Goal: Task Accomplishment & Management: Use online tool/utility

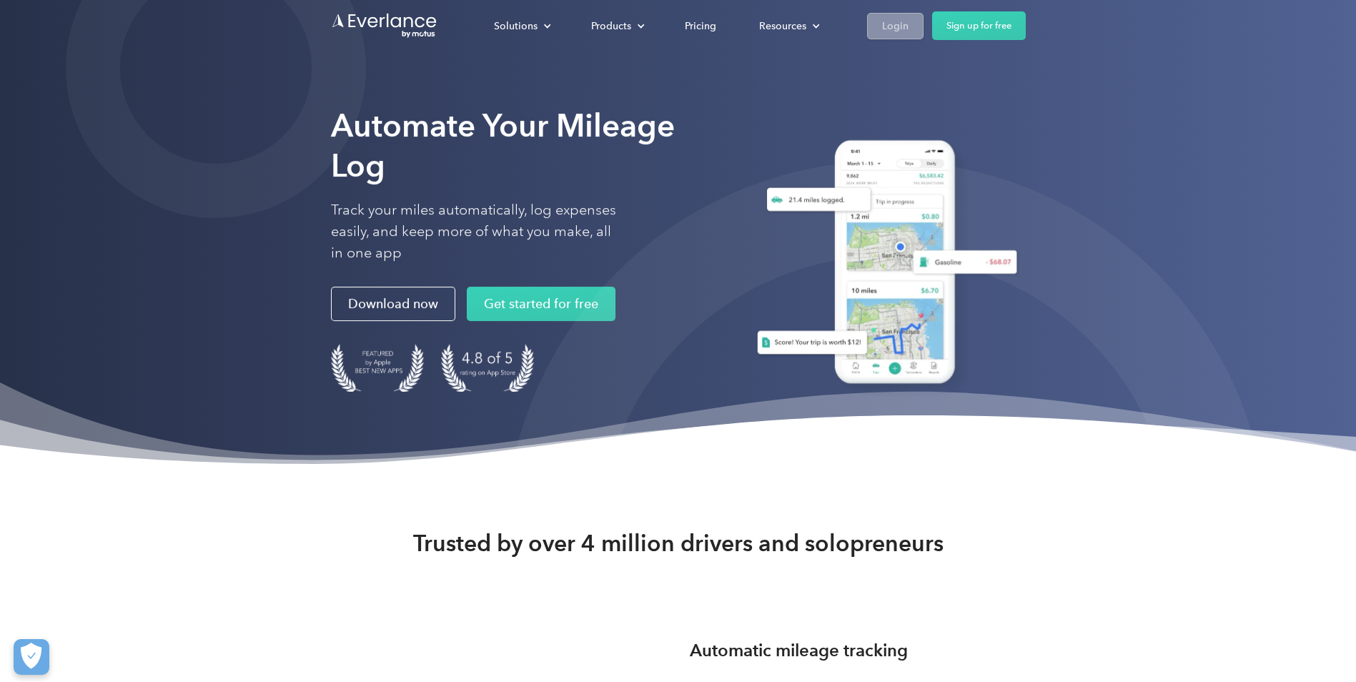
click at [892, 28] on div "Login" at bounding box center [895, 26] width 26 height 18
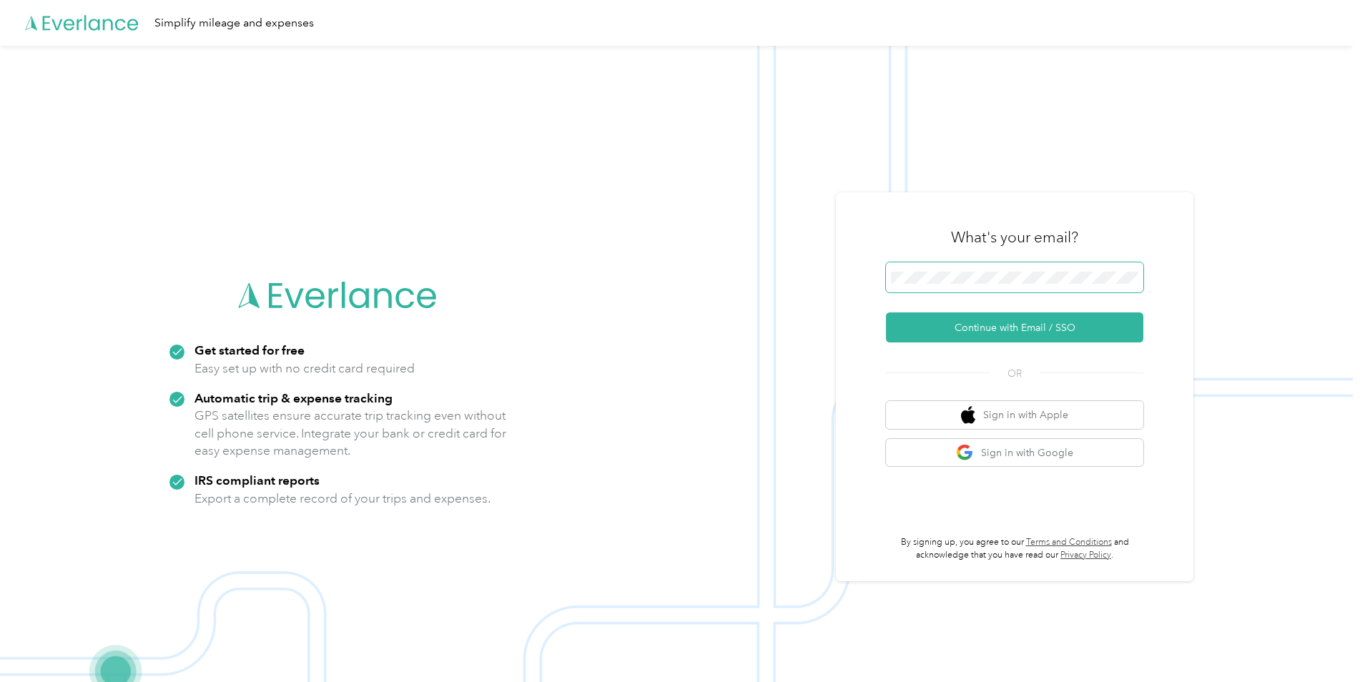
click at [936, 269] on span at bounding box center [1014, 277] width 257 height 30
click at [986, 327] on button "Continue with Email / SSO" at bounding box center [1014, 327] width 257 height 30
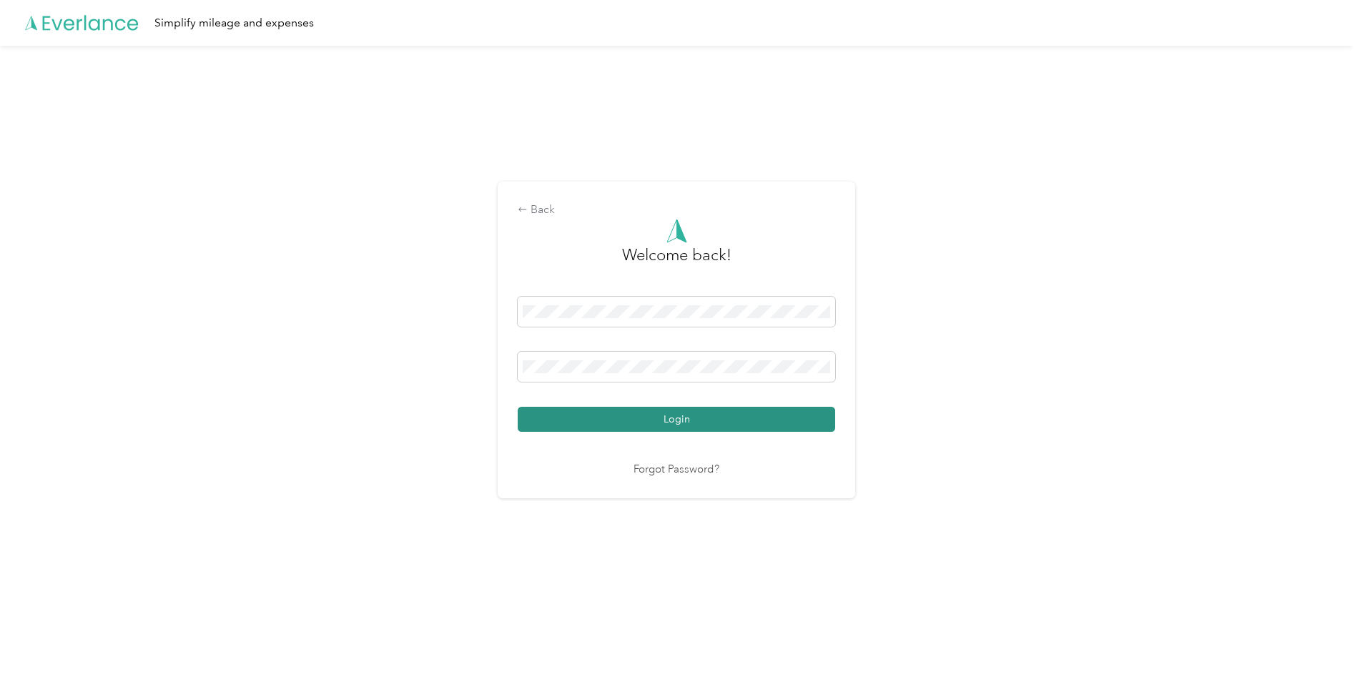
click at [653, 414] on button "Login" at bounding box center [676, 419] width 317 height 25
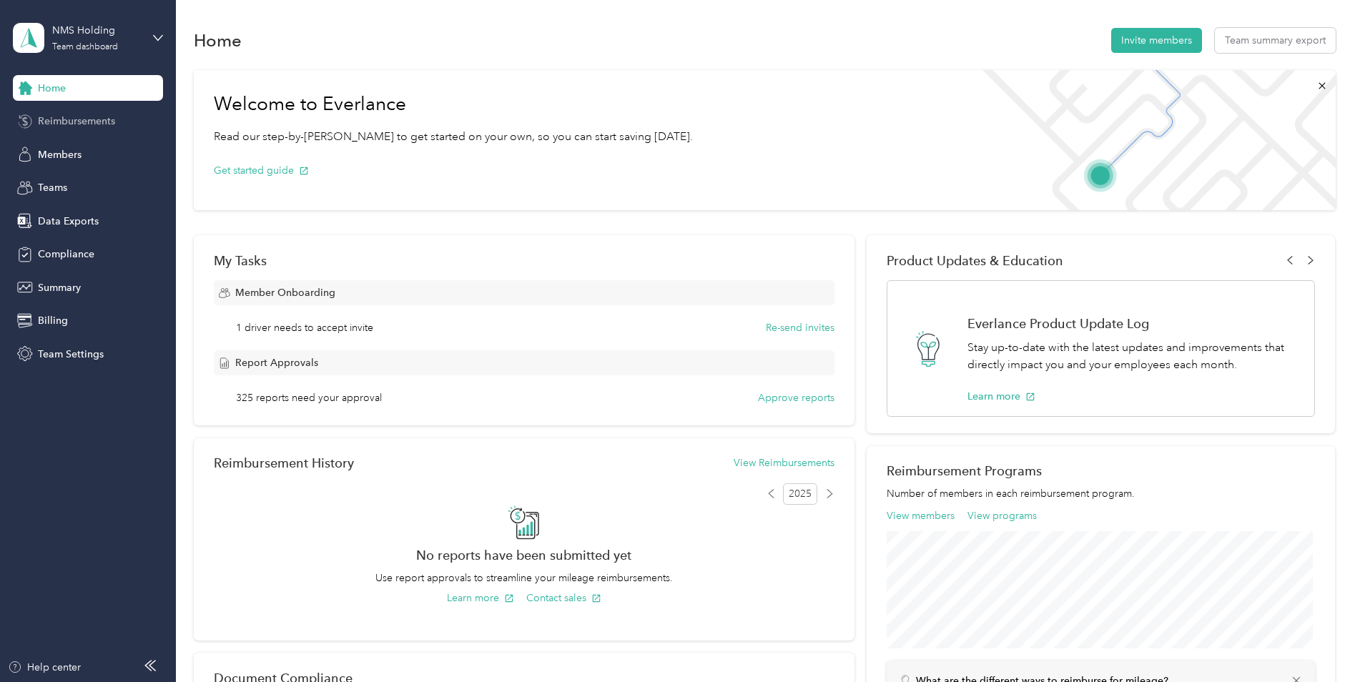
click at [64, 119] on span "Reimbursements" at bounding box center [76, 121] width 77 height 15
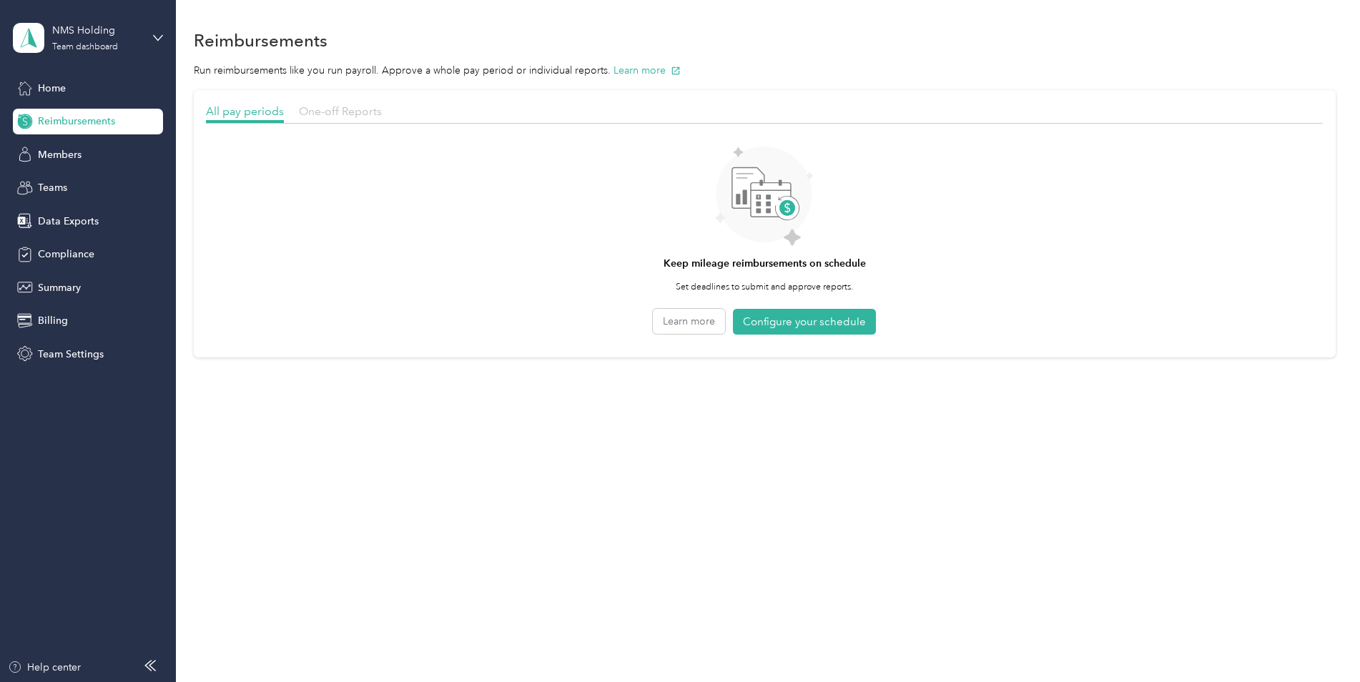
click at [343, 117] on span "One-off Reports" at bounding box center [340, 111] width 83 height 14
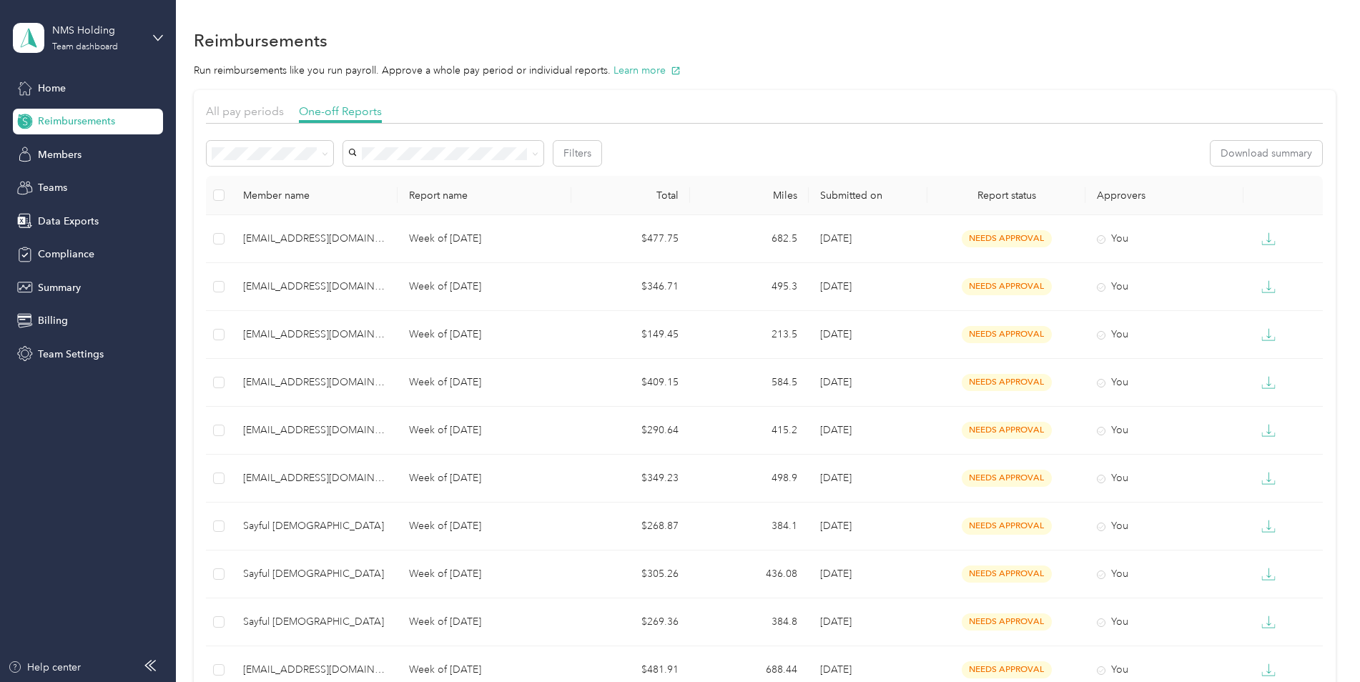
click at [390, 259] on li "[EMAIL_ADDRESS][DOMAIN_NAME]" at bounding box center [443, 254] width 200 height 25
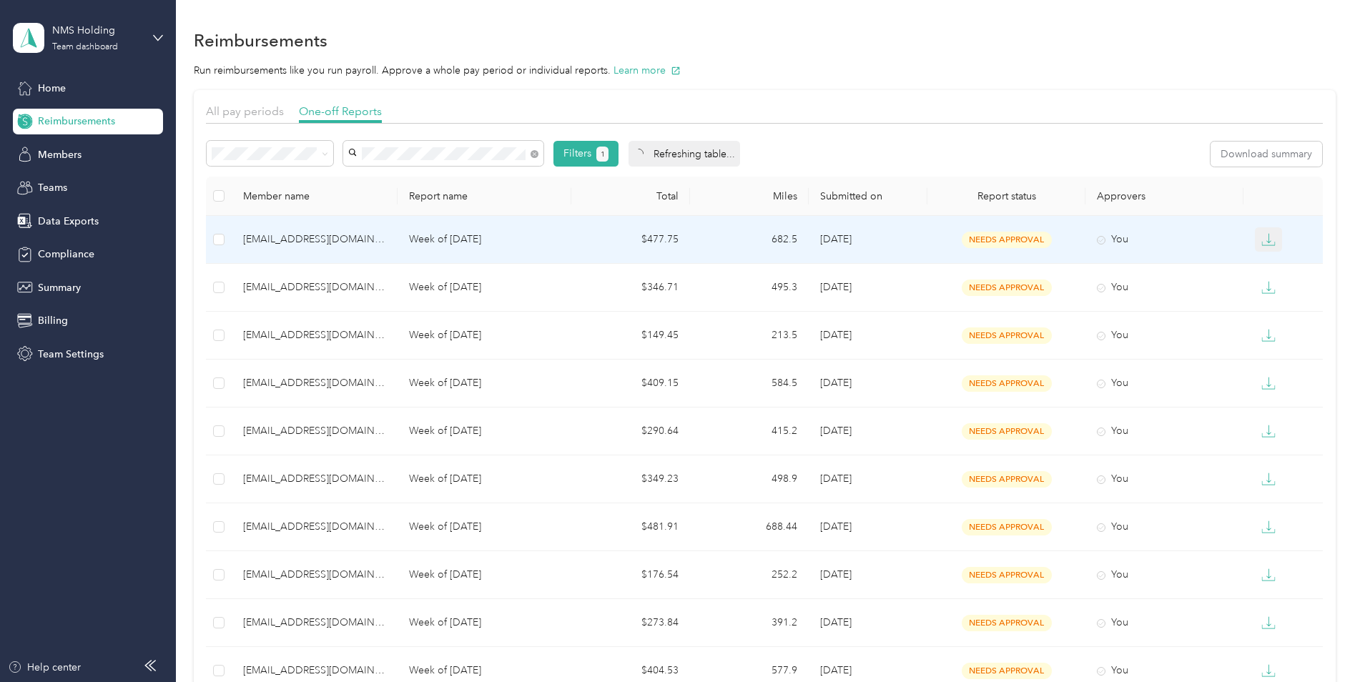
click at [1267, 242] on icon "button" at bounding box center [1268, 239] width 4 height 10
click at [1267, 312] on div "EXCEL" at bounding box center [1277, 315] width 30 height 15
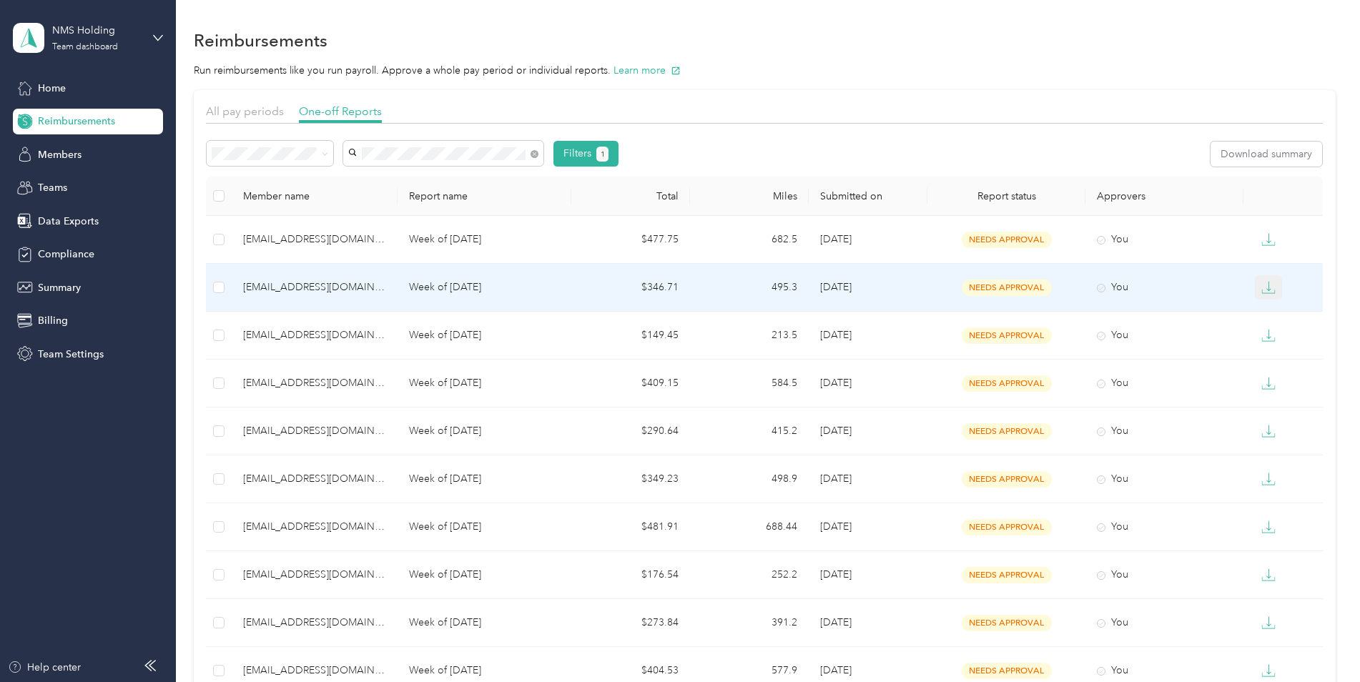
click at [1267, 290] on icon "button" at bounding box center [1268, 287] width 14 height 14
click at [1270, 361] on div "EXCEL" at bounding box center [1277, 363] width 30 height 15
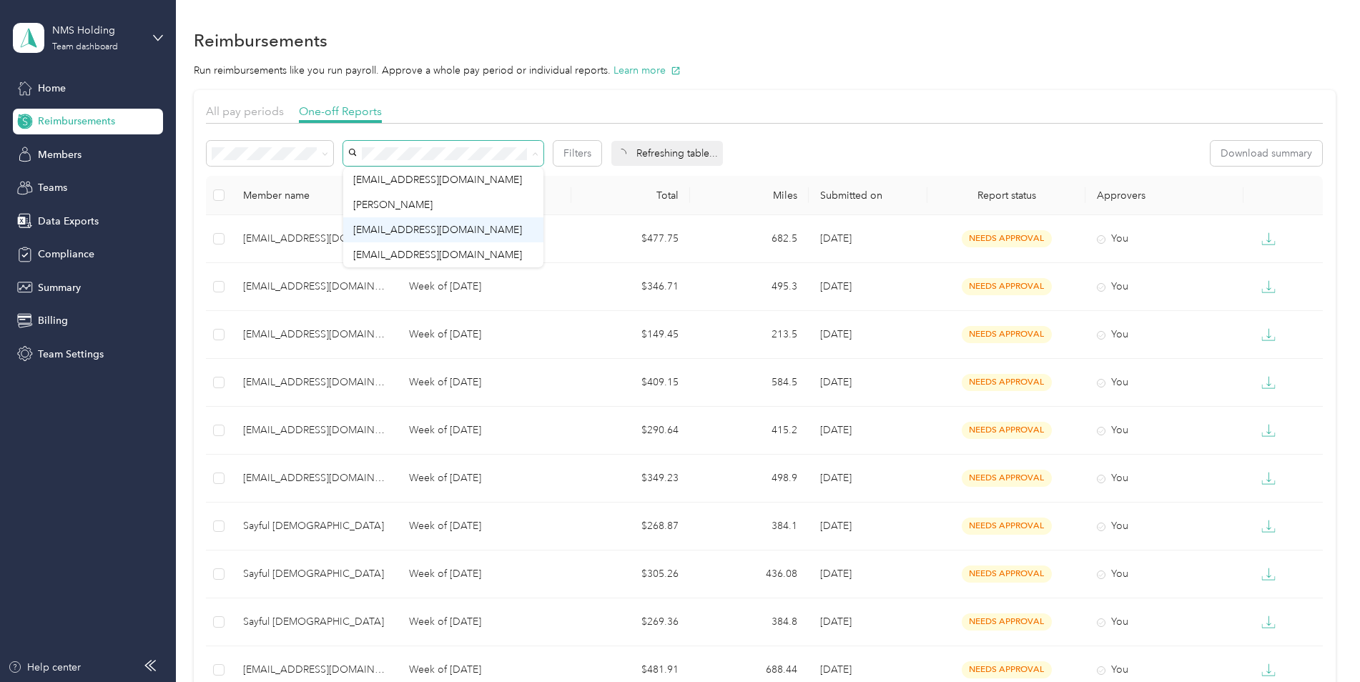
click at [396, 232] on span "[EMAIL_ADDRESS][DOMAIN_NAME]" at bounding box center [437, 230] width 169 height 12
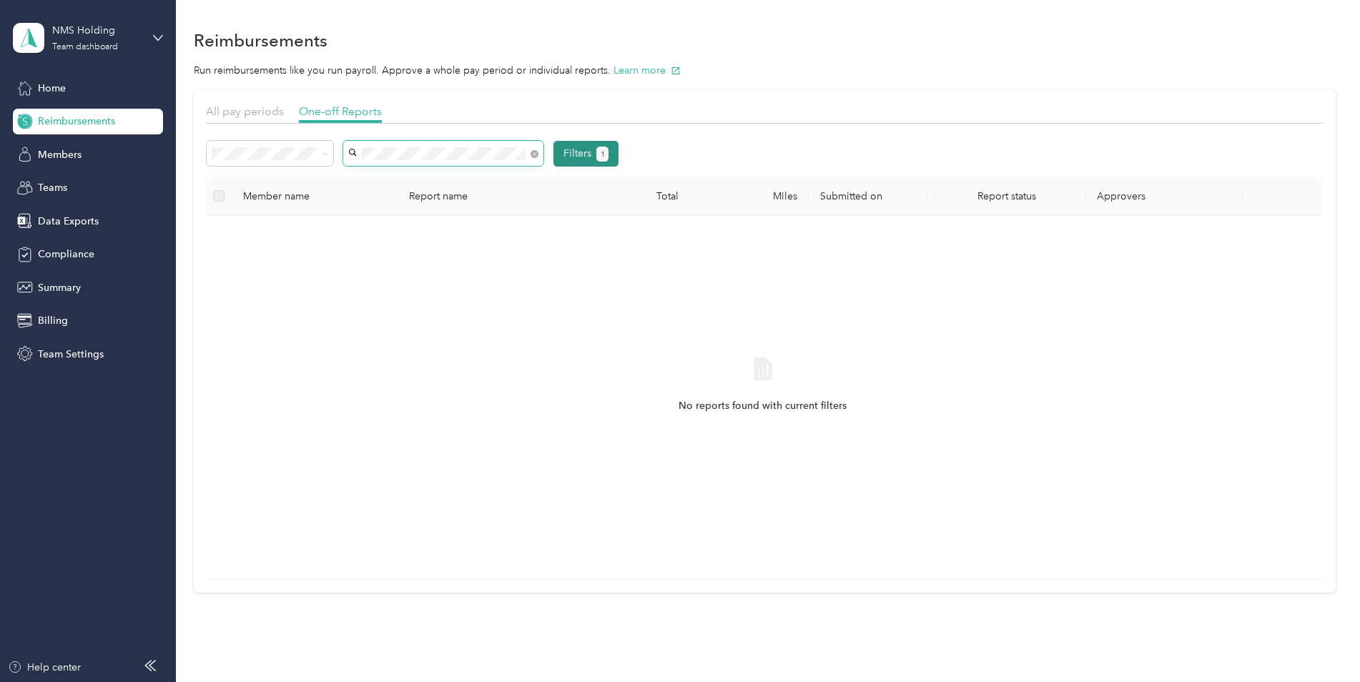
click at [577, 152] on button "Filters 1" at bounding box center [585, 154] width 65 height 26
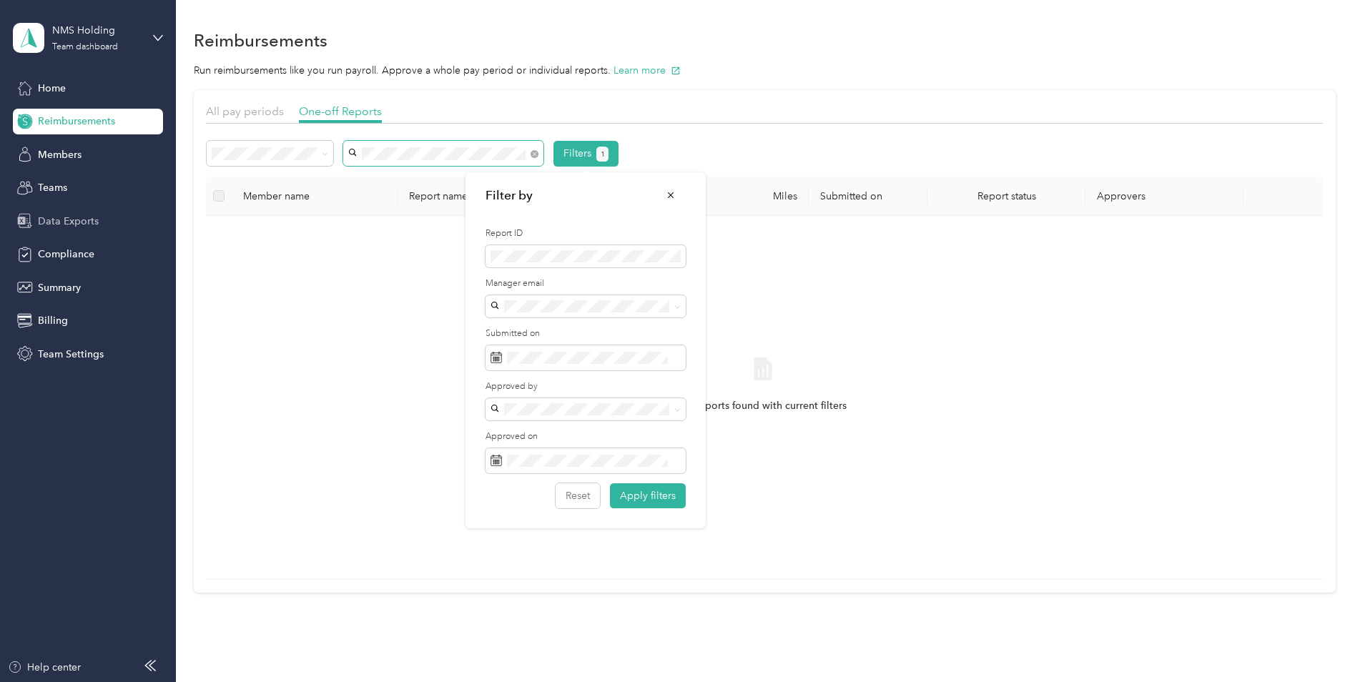
click at [63, 218] on span "Data Exports" at bounding box center [68, 221] width 61 height 15
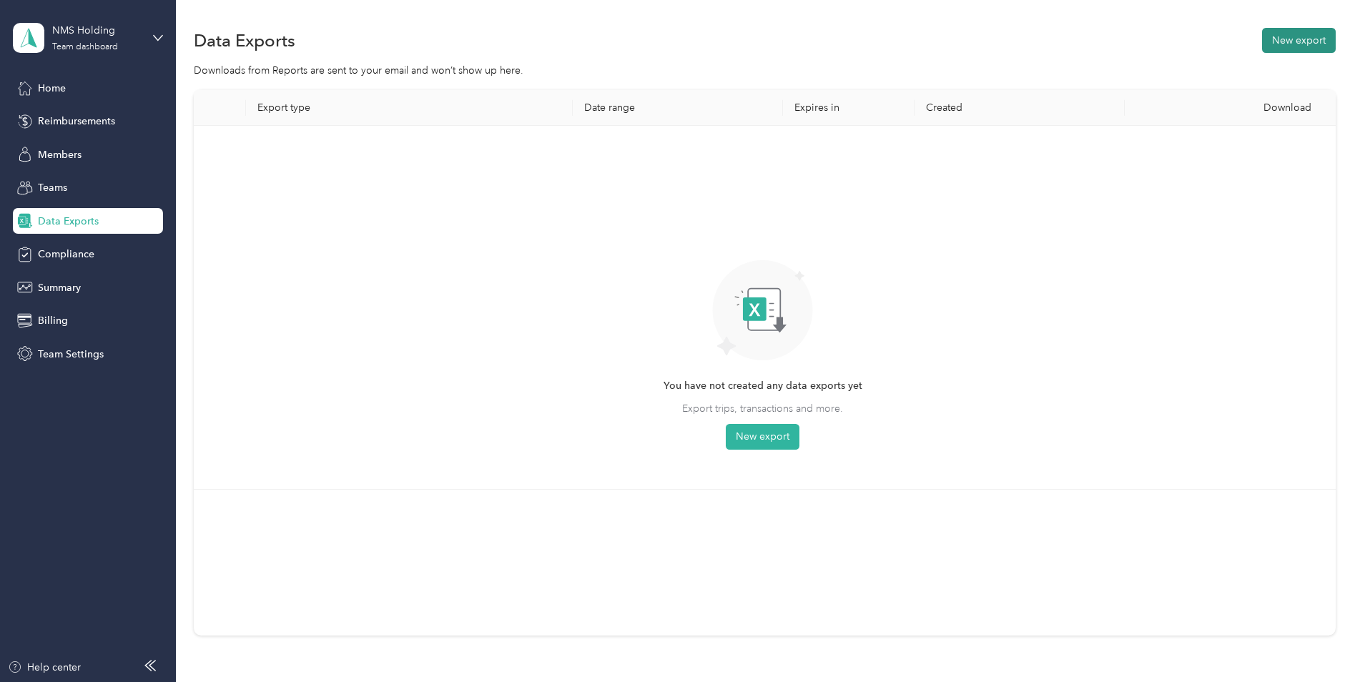
click at [1306, 41] on button "New export" at bounding box center [1299, 40] width 74 height 25
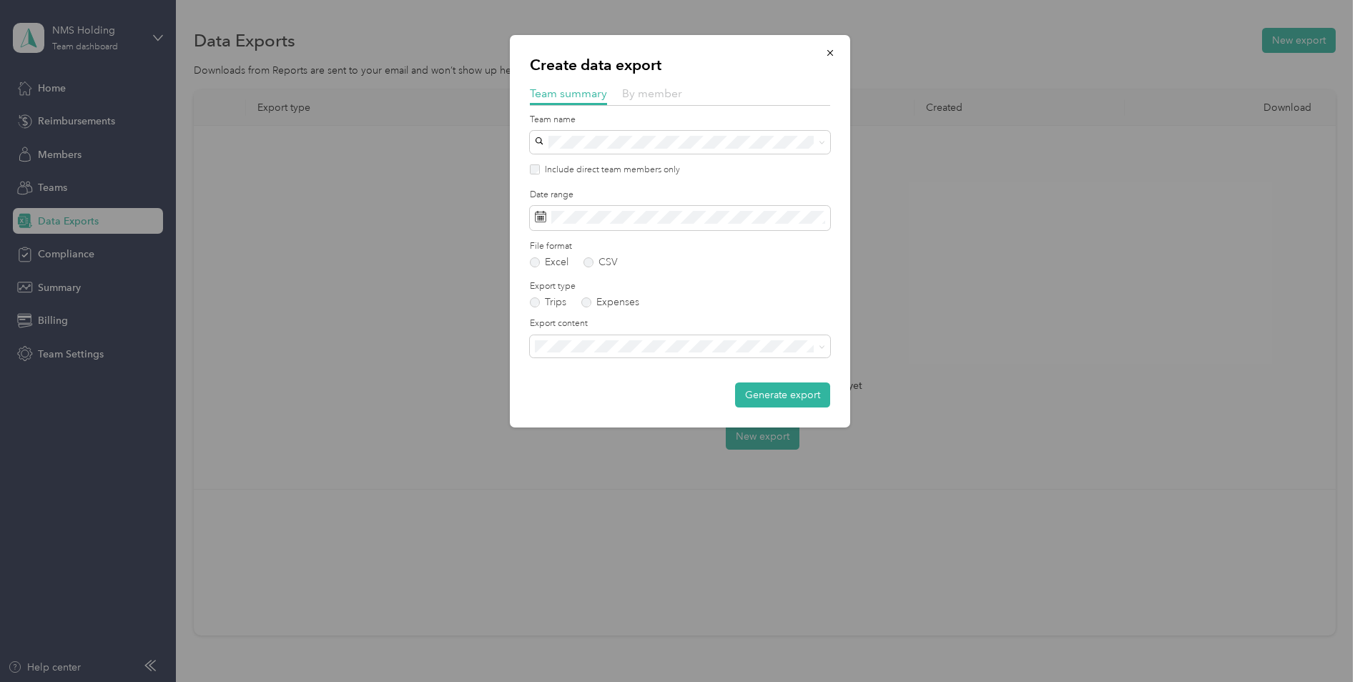
click at [639, 86] on span "By member" at bounding box center [652, 93] width 60 height 14
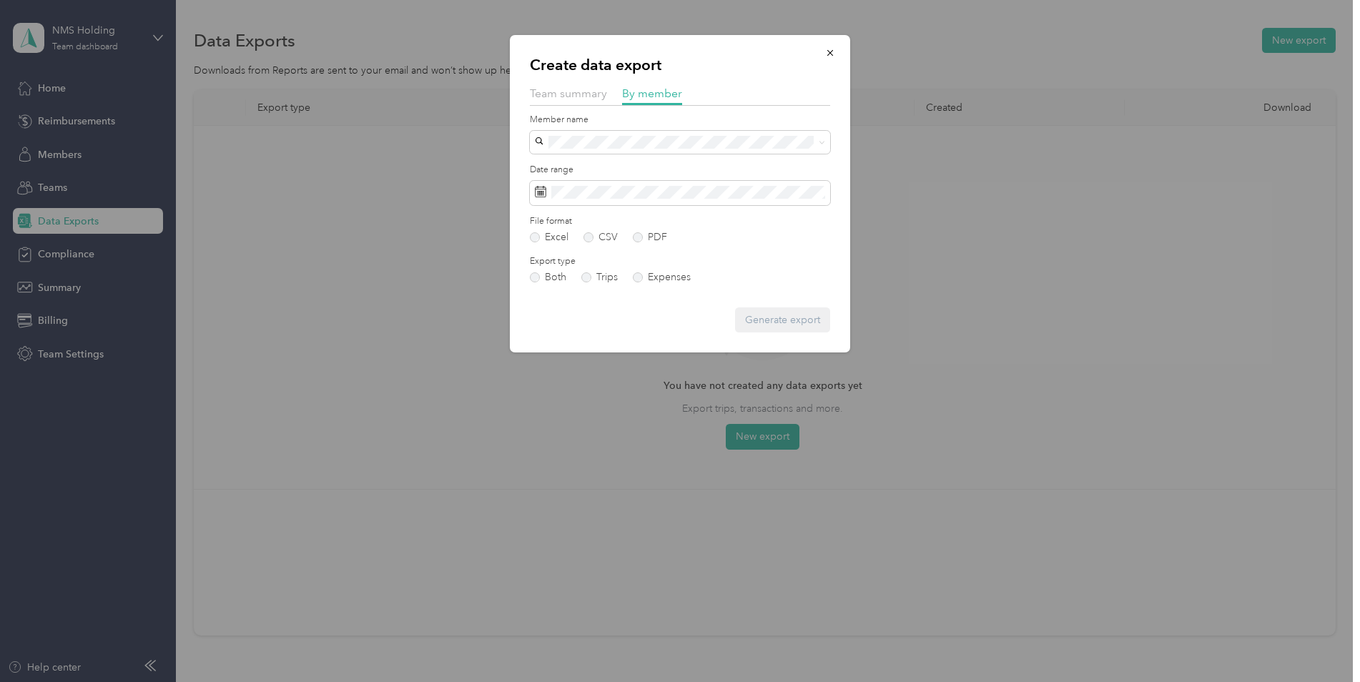
click at [575, 217] on li "[EMAIL_ADDRESS][DOMAIN_NAME]" at bounding box center [680, 210] width 300 height 25
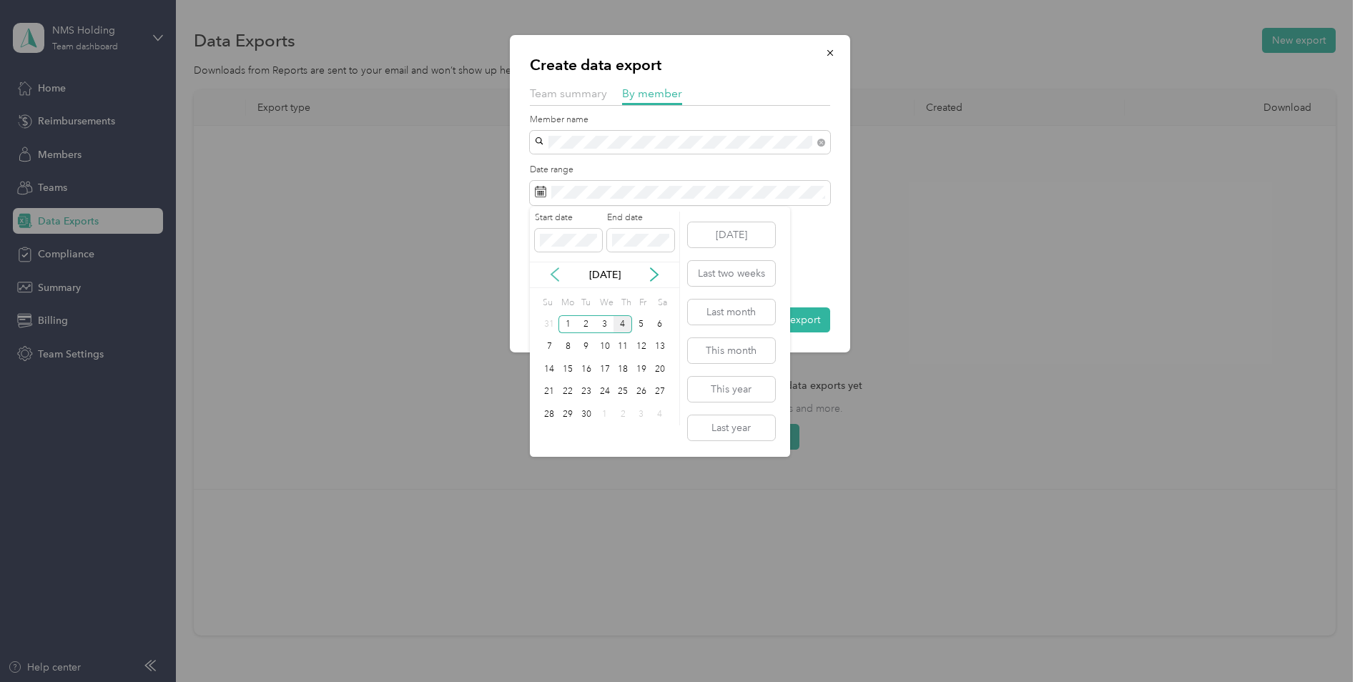
click at [550, 278] on icon at bounding box center [555, 274] width 14 height 14
click at [571, 387] on div "18" at bounding box center [567, 392] width 19 height 18
click at [545, 420] on div "24" at bounding box center [549, 414] width 19 height 18
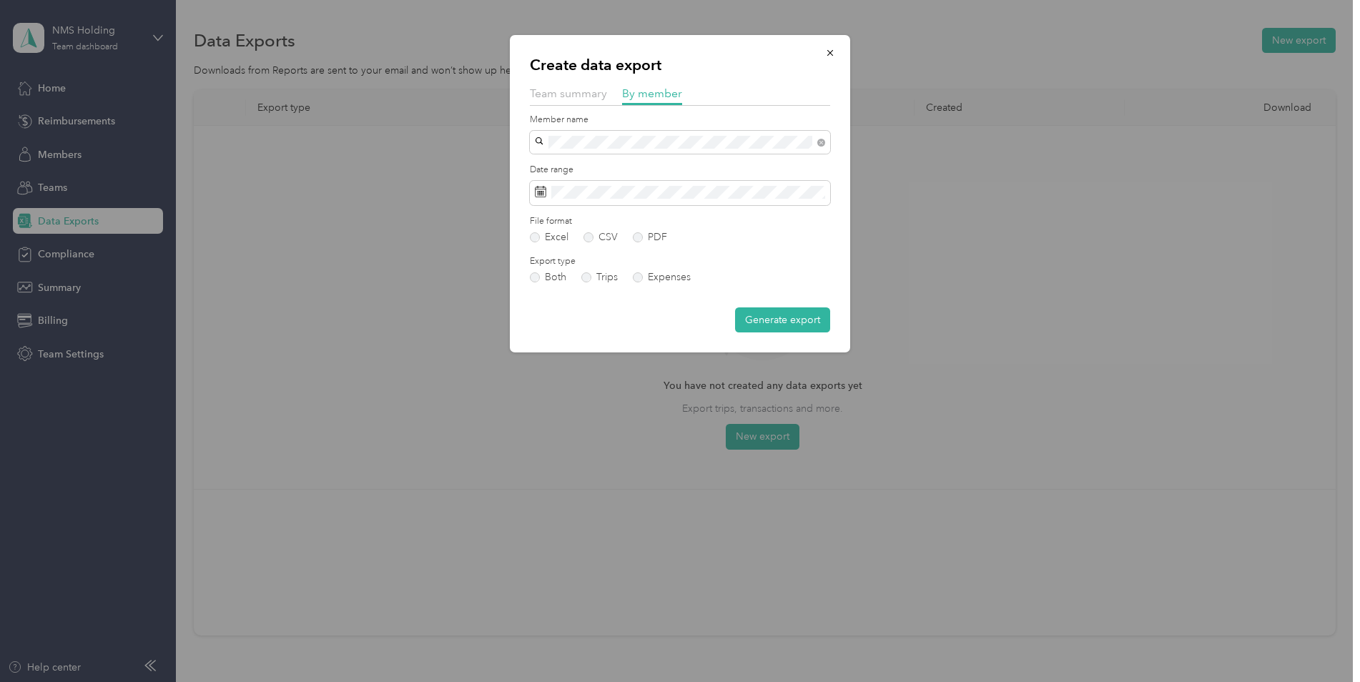
click at [776, 324] on button "Generate export" at bounding box center [782, 319] width 95 height 25
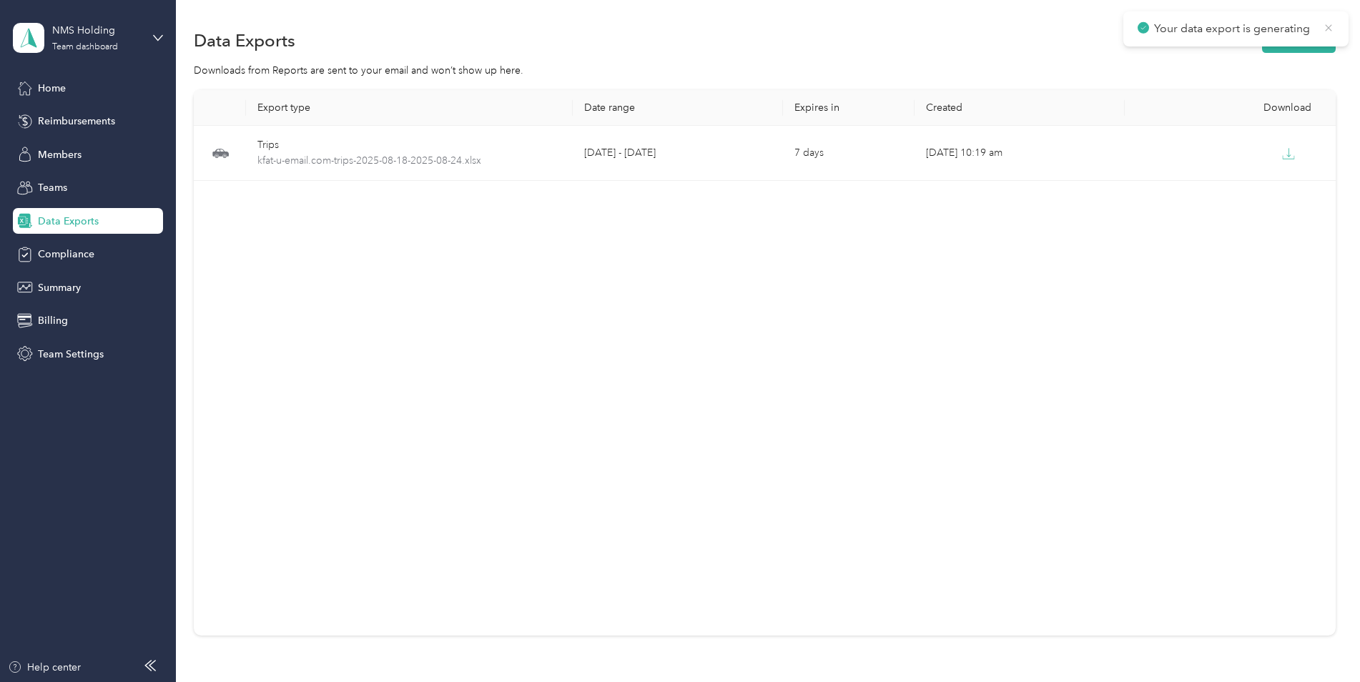
click at [1328, 27] on icon at bounding box center [1328, 27] width 6 height 6
click at [1294, 35] on button "New export" at bounding box center [1299, 40] width 74 height 25
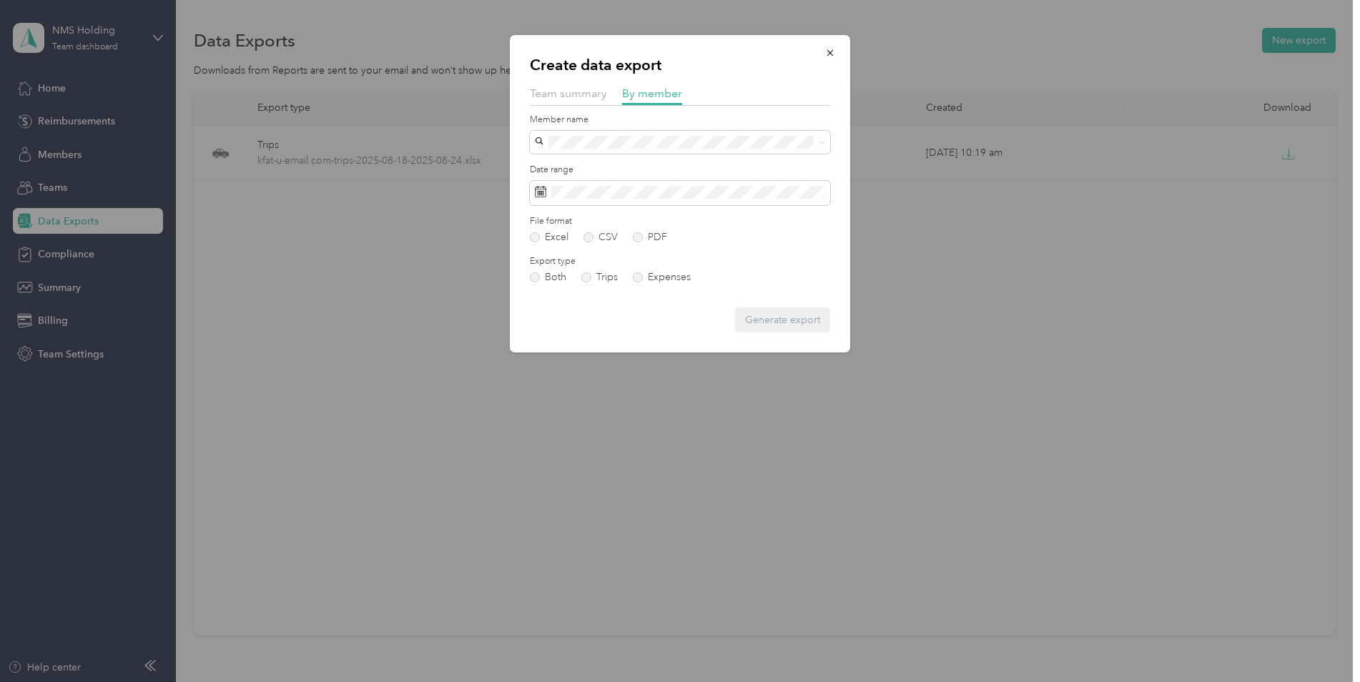
click at [589, 215] on span "[EMAIL_ADDRESS][DOMAIN_NAME]" at bounding box center [624, 218] width 169 height 12
click at [585, 182] on span at bounding box center [680, 193] width 300 height 24
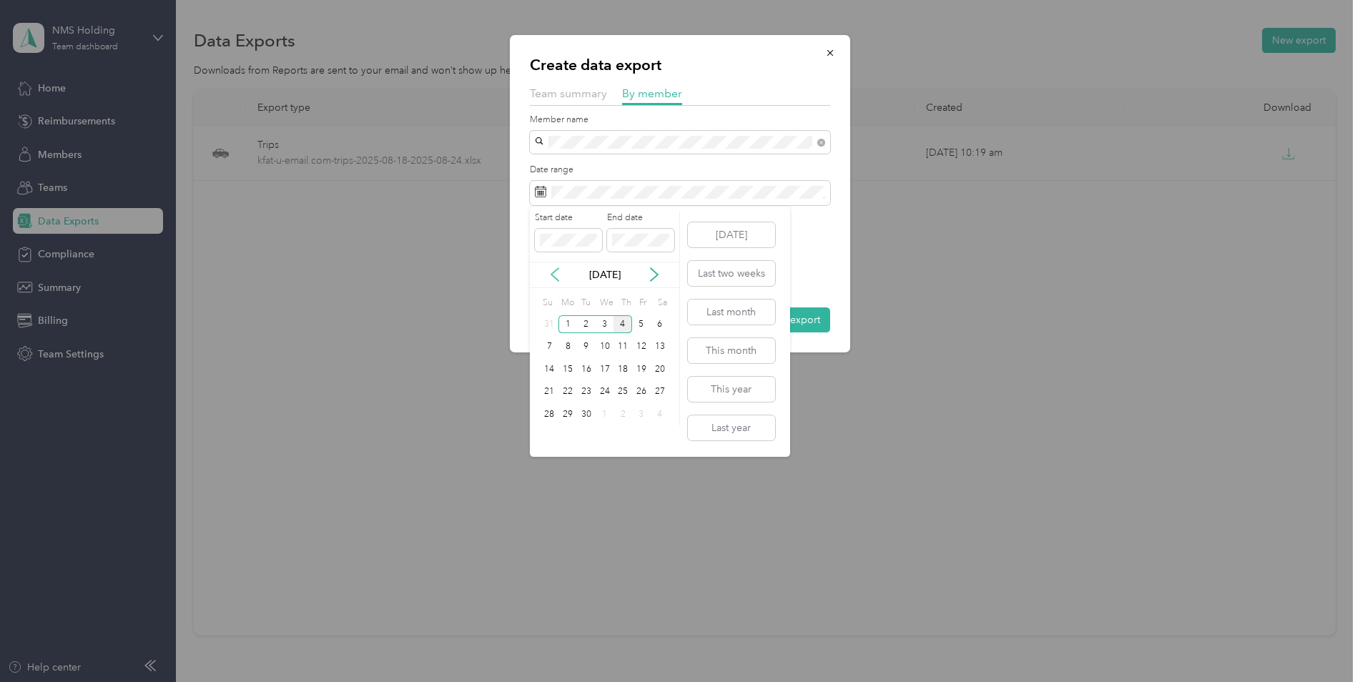
click at [548, 269] on icon at bounding box center [555, 274] width 14 height 14
click at [567, 411] on div "25" at bounding box center [567, 414] width 19 height 18
click at [552, 432] on div "31" at bounding box center [549, 437] width 19 height 18
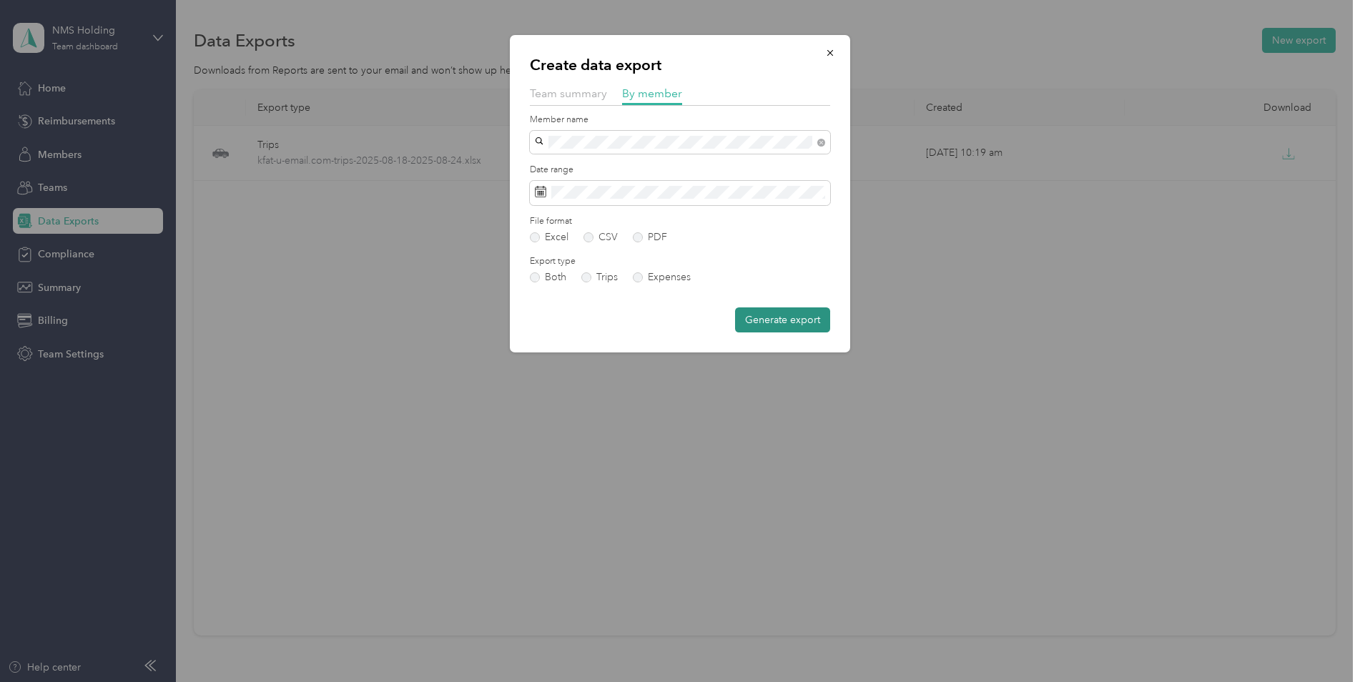
click at [768, 327] on button "Generate export" at bounding box center [782, 319] width 95 height 25
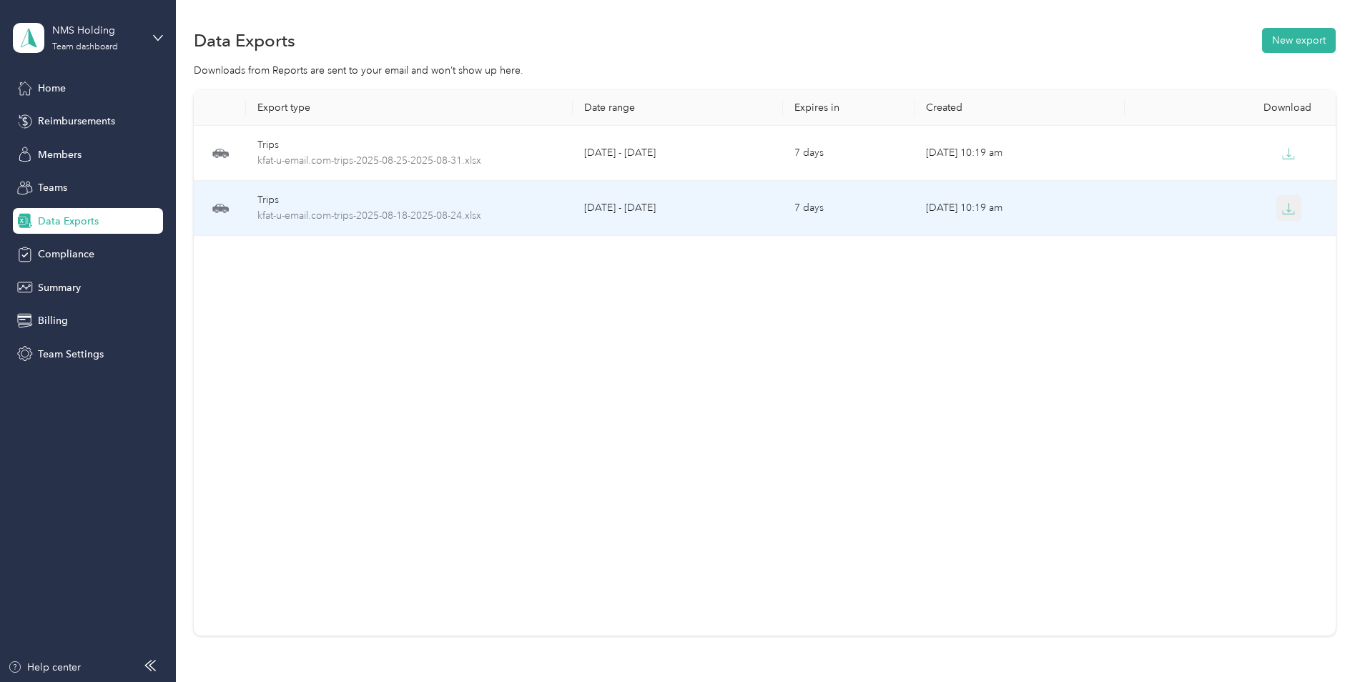
click at [1290, 207] on icon "button" at bounding box center [1288, 208] width 13 height 13
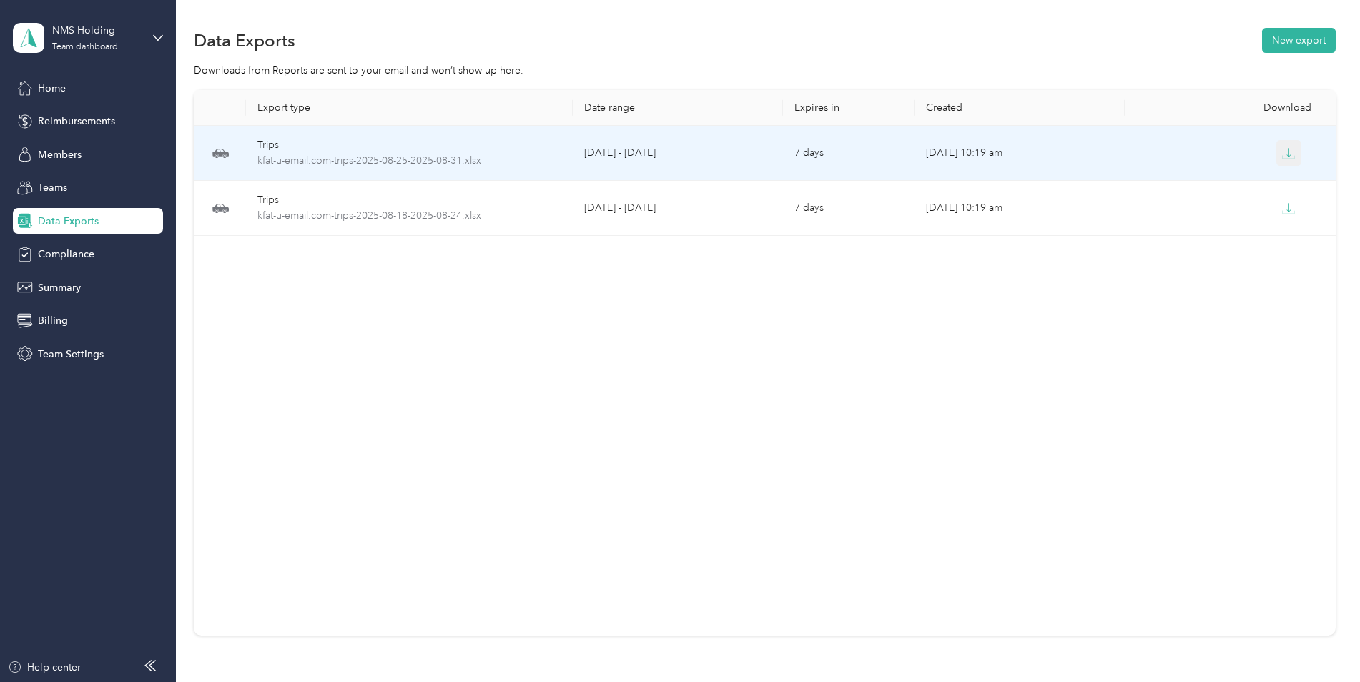
click at [1287, 157] on icon "button" at bounding box center [1288, 153] width 13 height 13
